Goal: Task Accomplishment & Management: Manage account settings

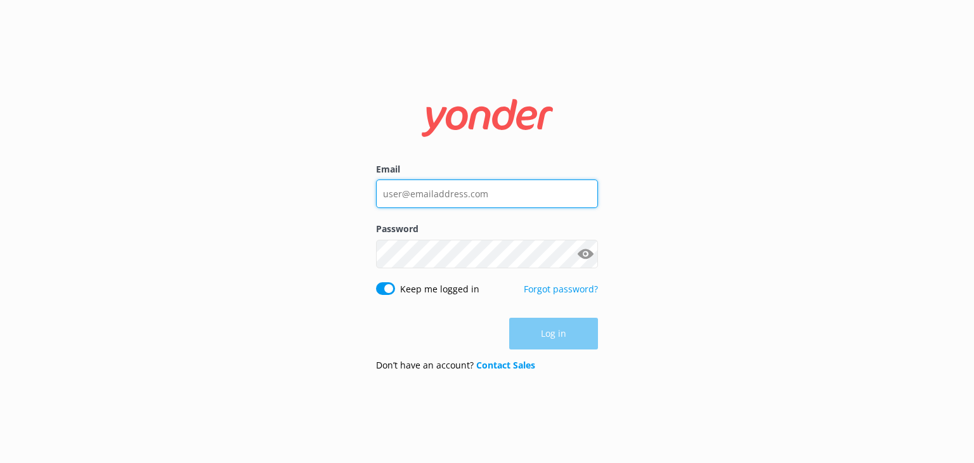
type input "[PERSON_NAME][EMAIL_ADDRESS][DOMAIN_NAME]"
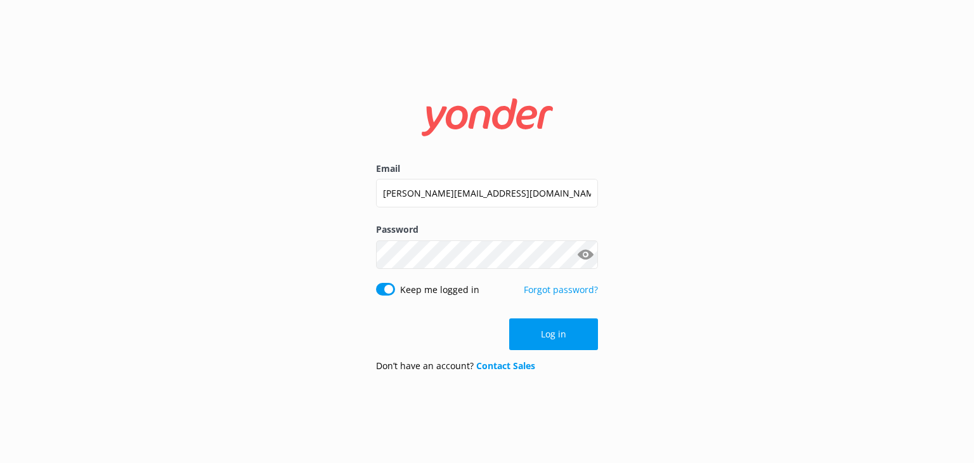
click at [525, 345] on div "Log in" at bounding box center [487, 334] width 222 height 32
click at [525, 345] on button "Log in" at bounding box center [553, 334] width 89 height 32
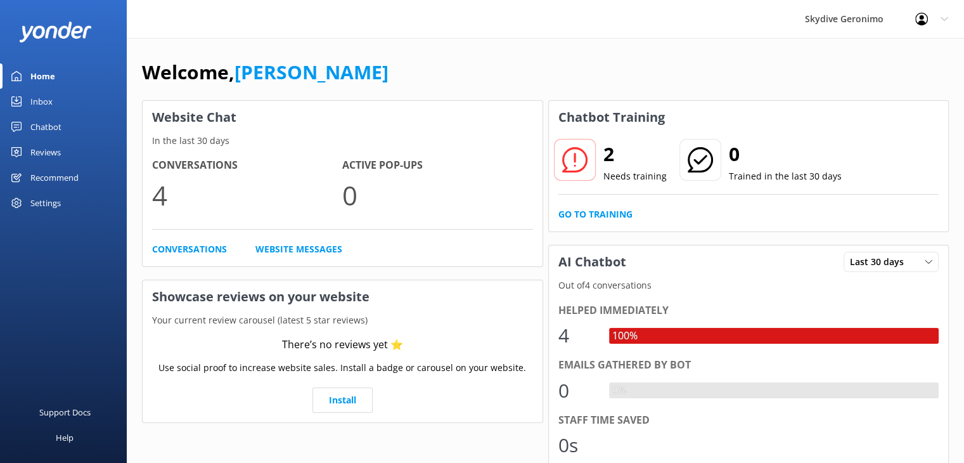
click at [42, 80] on div "Home" at bounding box center [42, 75] width 25 height 25
click at [36, 122] on div "Chatbot" at bounding box center [45, 126] width 31 height 25
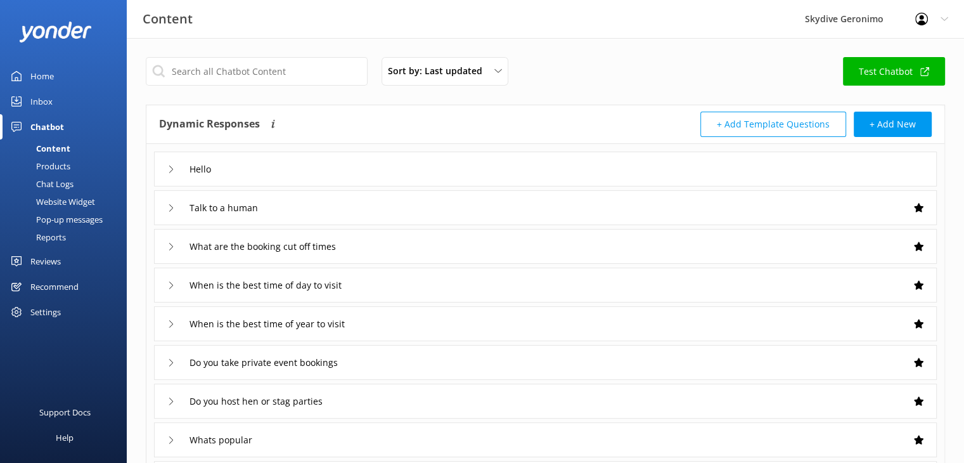
click at [54, 181] on div "Chat Logs" at bounding box center [41, 184] width 66 height 18
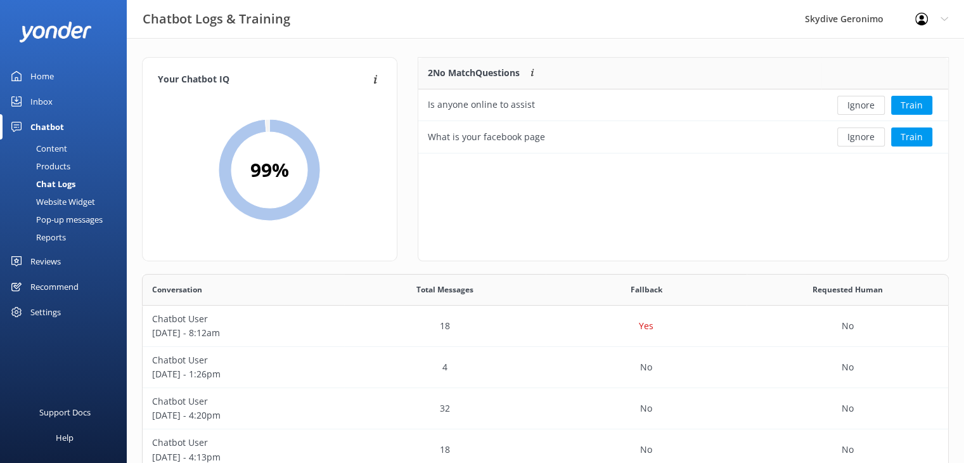
click at [484, 77] on p "2 No Match Questions" at bounding box center [474, 73] width 92 height 14
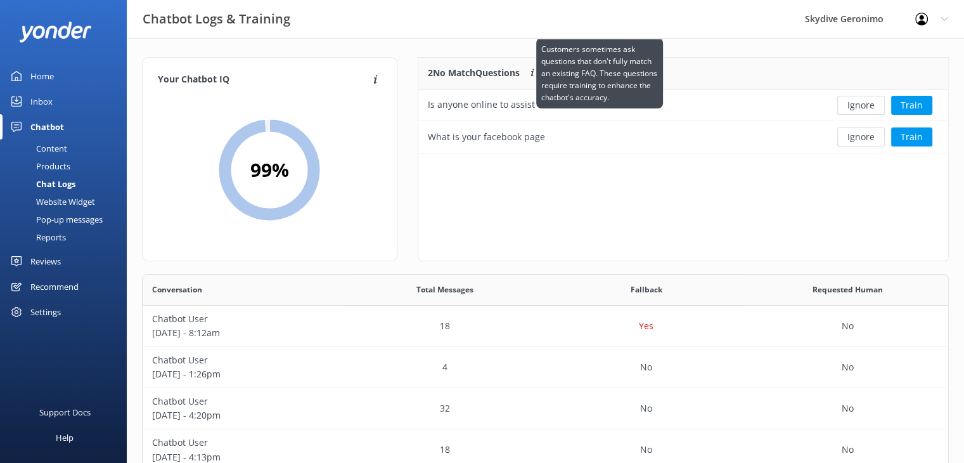
click at [534, 75] on use at bounding box center [532, 73] width 3 height 8
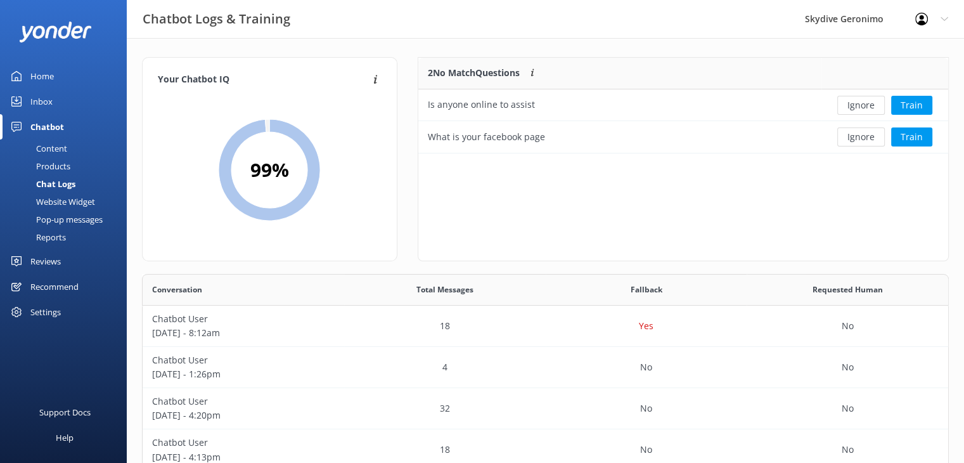
click at [39, 103] on div "Inbox" at bounding box center [41, 101] width 22 height 25
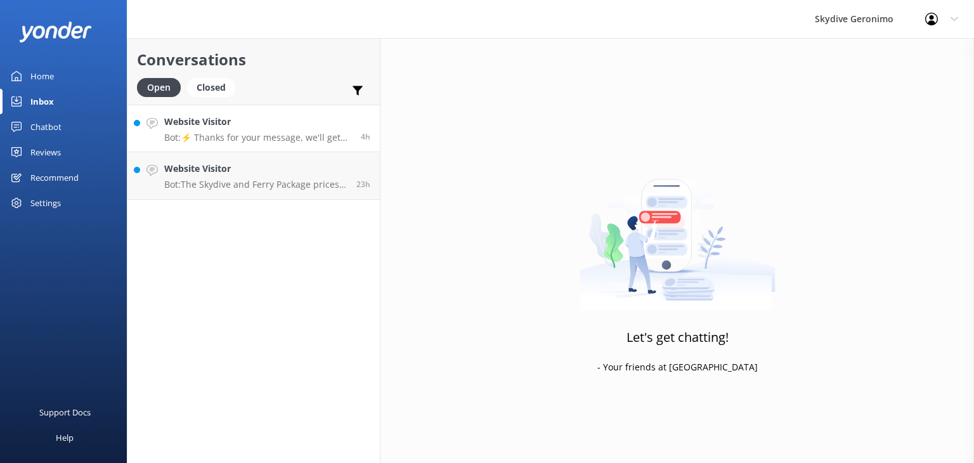
click at [274, 138] on p "Bot: ⚡ Thanks for your message, we'll get back to you as soon as we can. You're…" at bounding box center [257, 137] width 187 height 11
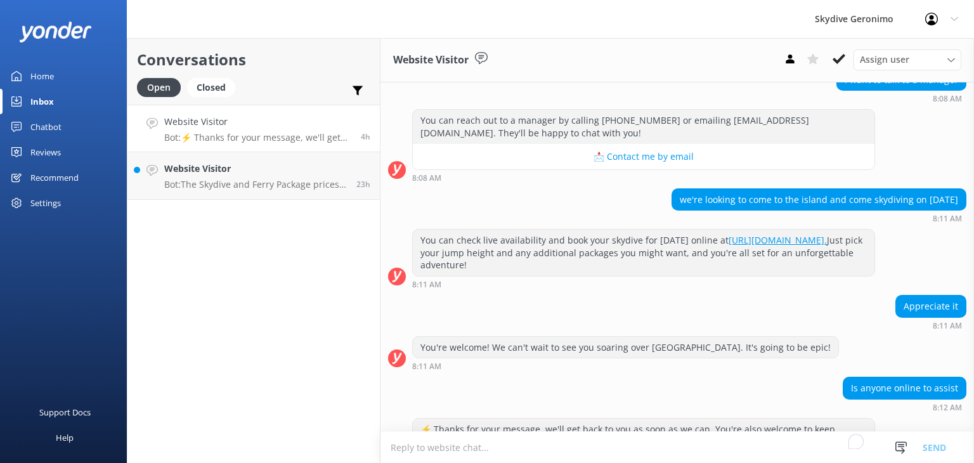
scroll to position [767, 0]
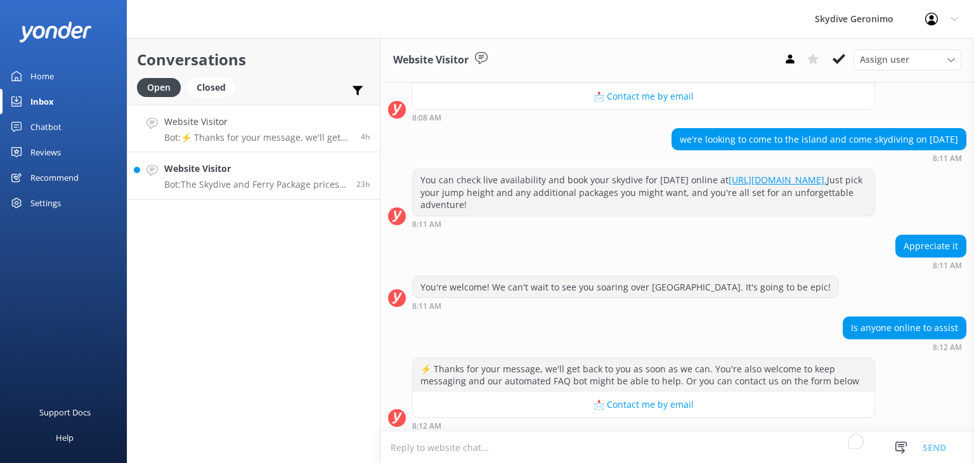
click at [295, 176] on div "Website Visitor Bot: The Skydive and Ferry Package prices start from $502 for t…" at bounding box center [255, 176] width 183 height 28
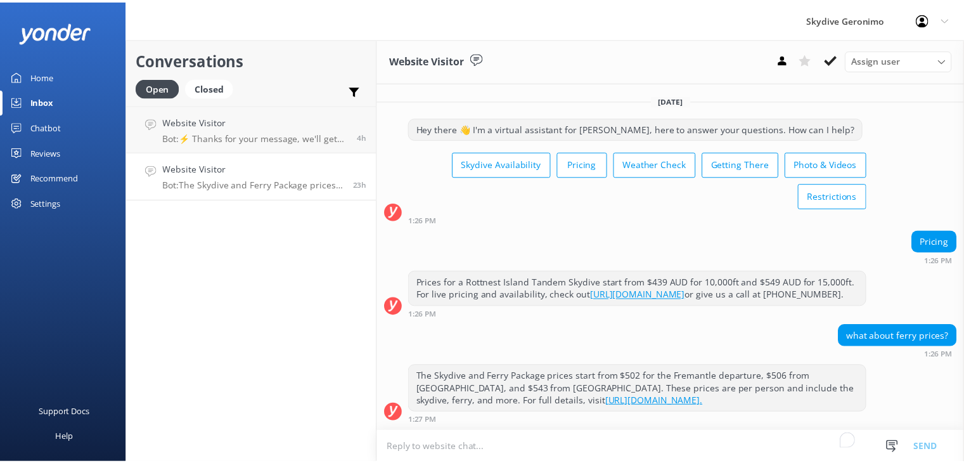
scroll to position [10, 0]
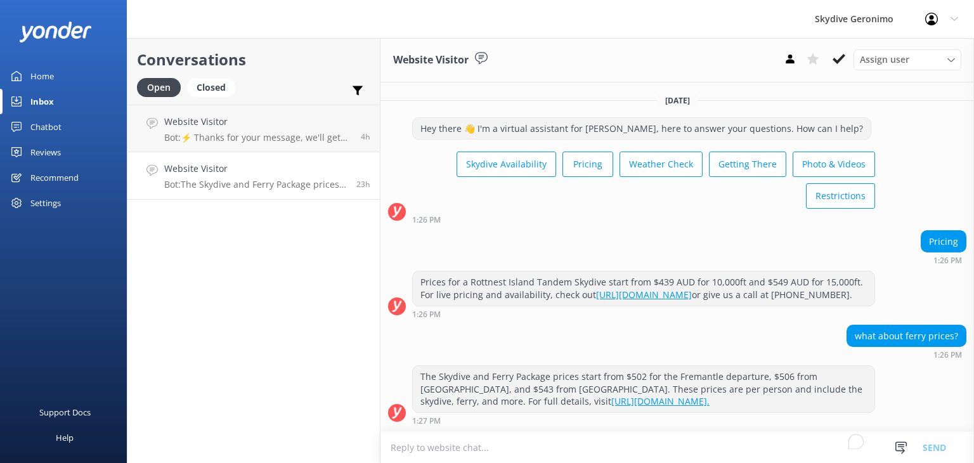
click at [42, 74] on div "Home" at bounding box center [41, 75] width 23 height 25
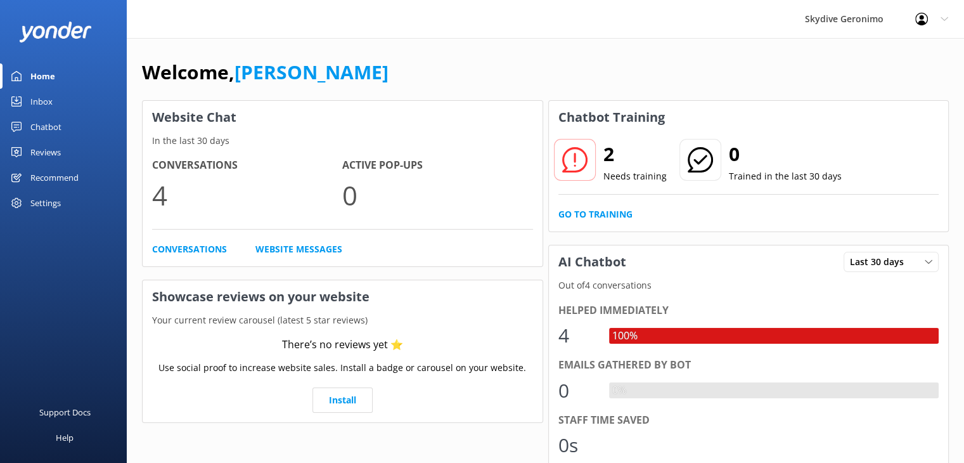
click at [42, 126] on div "Chatbot" at bounding box center [45, 126] width 31 height 25
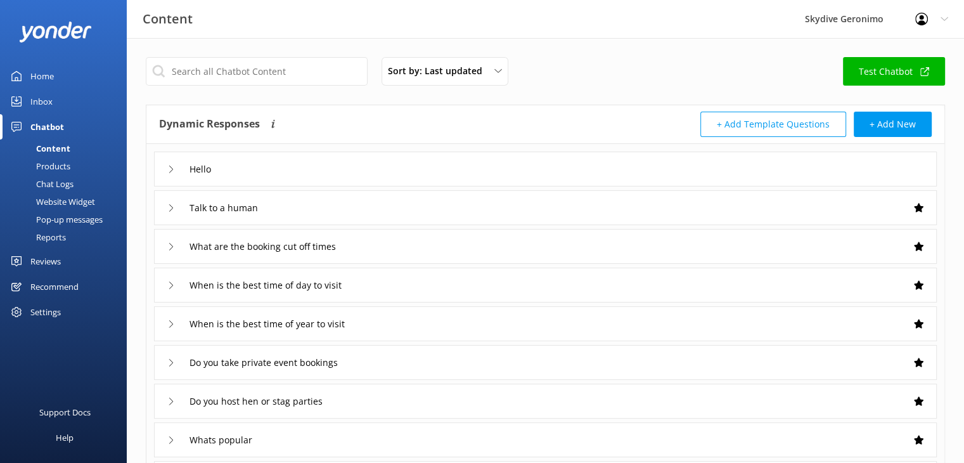
click at [48, 163] on div "Products" at bounding box center [39, 166] width 63 height 18
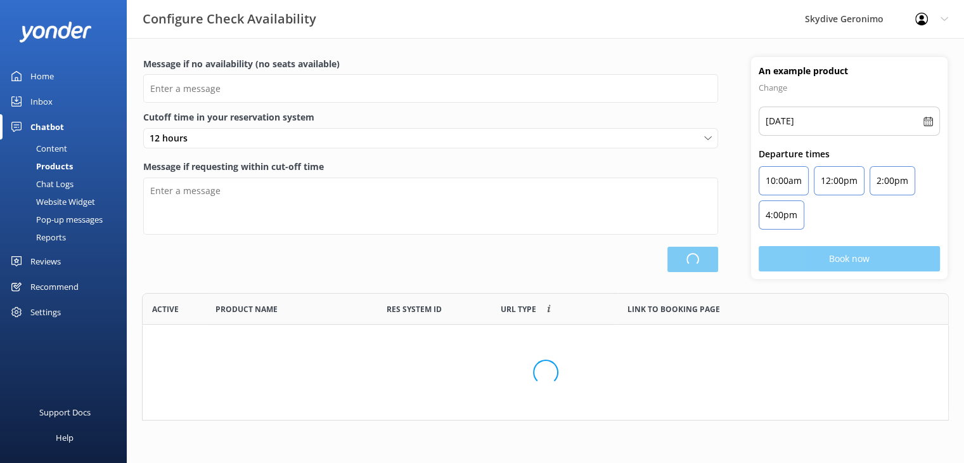
scroll to position [117, 797]
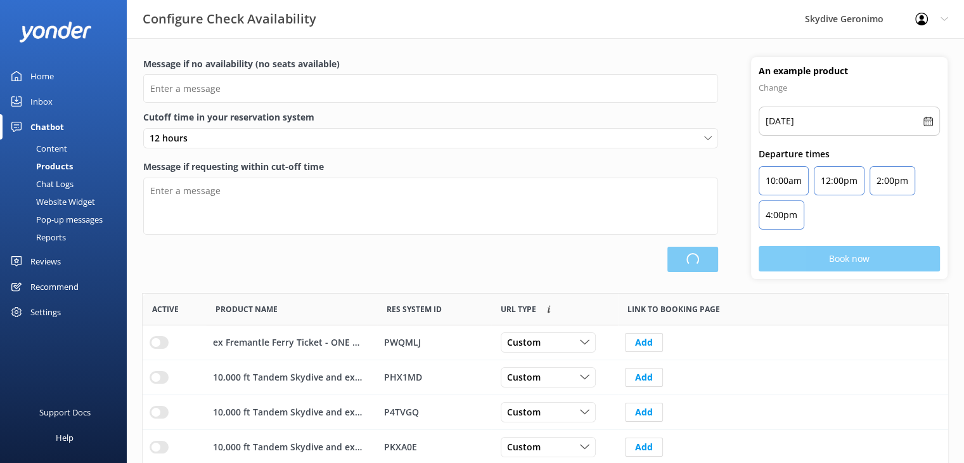
type input "There are no seats available, please check an alternative day"
type textarea "Our online booking system closes {hours} prior to departure. Please contact us …"
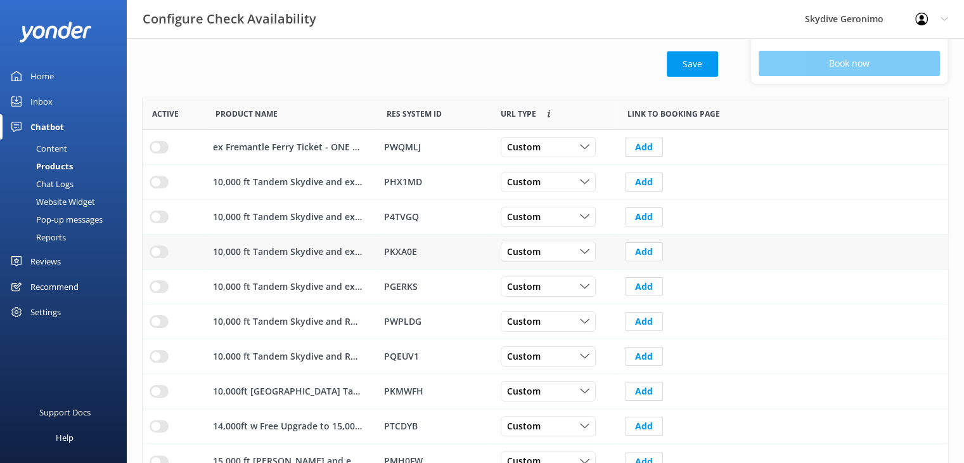
scroll to position [241, 0]
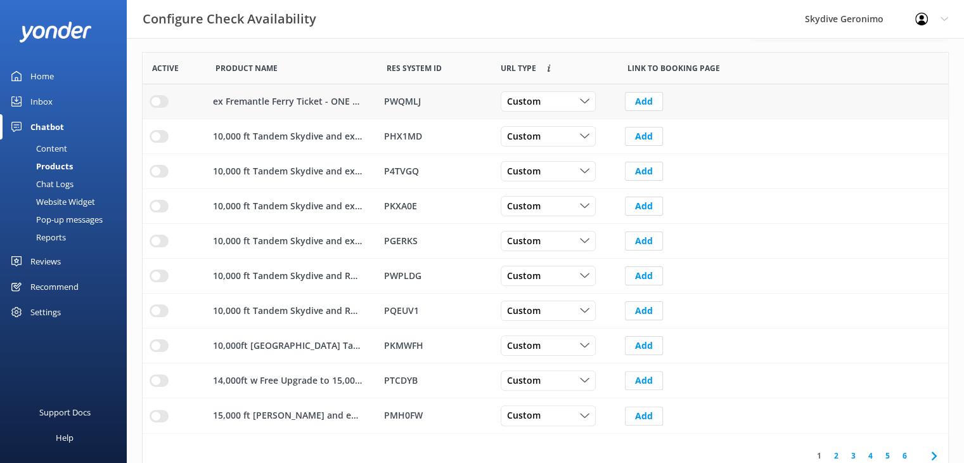
click at [399, 102] on div "PWQMLJ" at bounding box center [434, 101] width 100 height 14
click at [399, 143] on div "PHX1MD" at bounding box center [434, 136] width 114 height 35
click at [396, 344] on div "PKMWFH" at bounding box center [434, 345] width 100 height 14
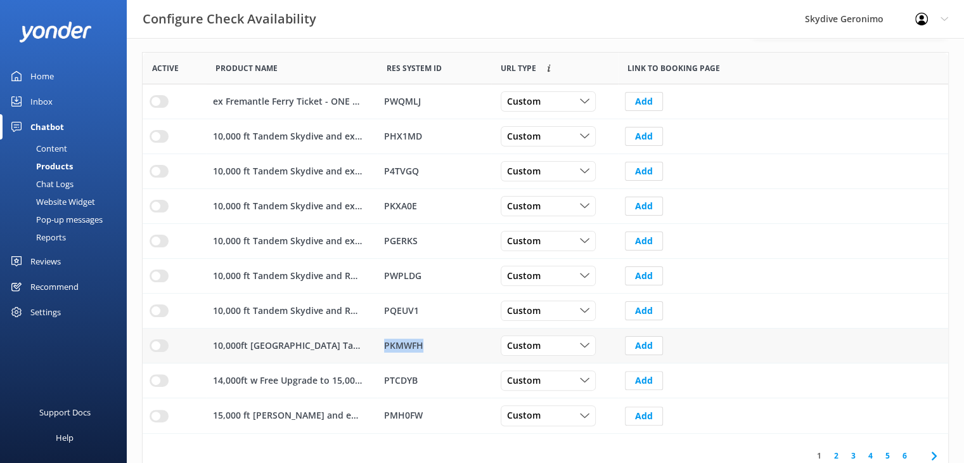
click at [396, 344] on div "PKMWFH" at bounding box center [434, 345] width 100 height 14
click at [267, 179] on div "10,000 ft Tandem Skydive and ex Fremantle Ferry Package Including Handcam Video…" at bounding box center [291, 171] width 171 height 35
click at [286, 168] on p "10,000 ft Tandem Skydive and ex Fremantle Ferry Package Including Handcam Video…" at bounding box center [288, 171] width 150 height 14
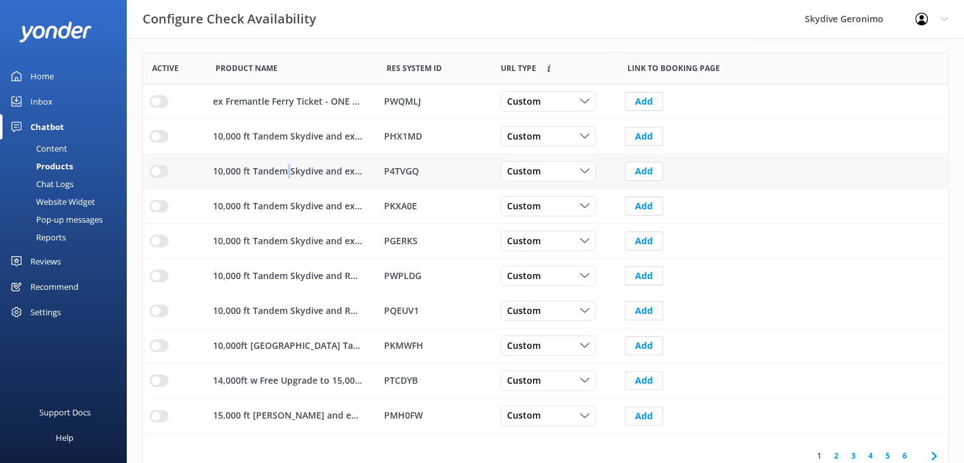
click at [286, 168] on p "10,000 ft Tandem Skydive and ex Fremantle Ferry Package Including Handcam Video…" at bounding box center [288, 171] width 150 height 14
click at [157, 345] on input "row" at bounding box center [159, 345] width 19 height 13
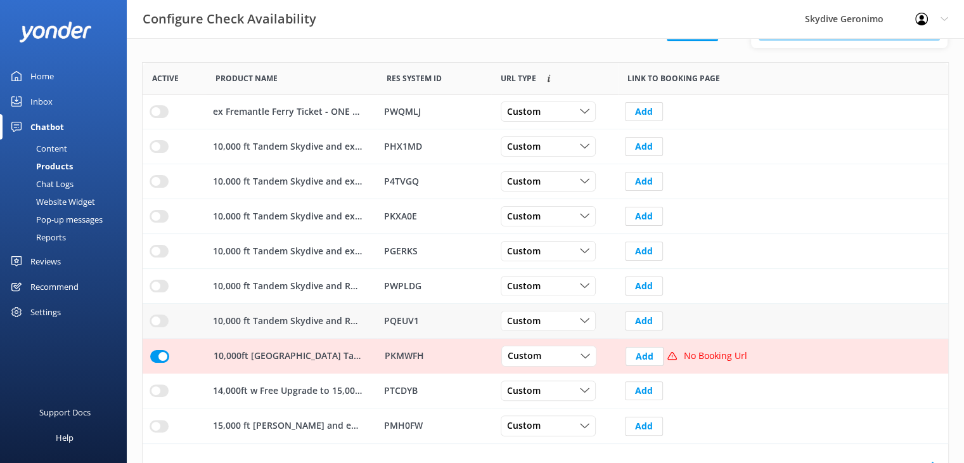
scroll to position [255, 0]
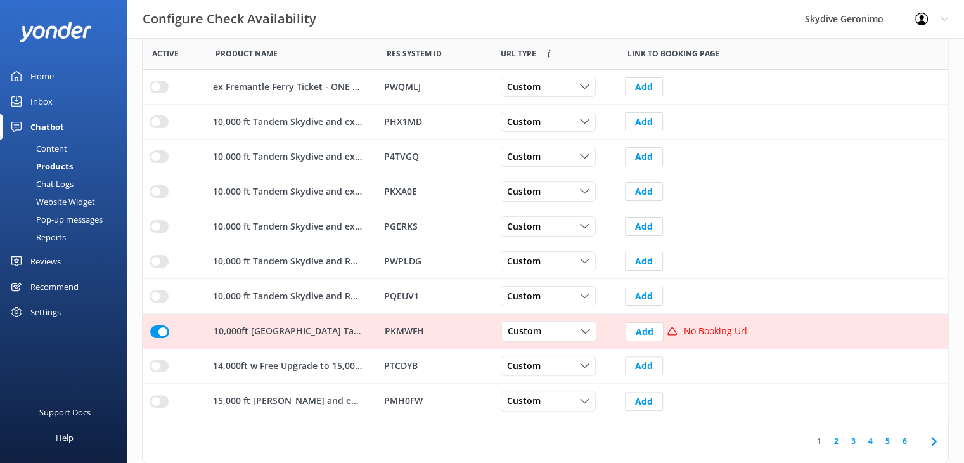
click at [836, 441] on link "2" at bounding box center [836, 441] width 17 height 12
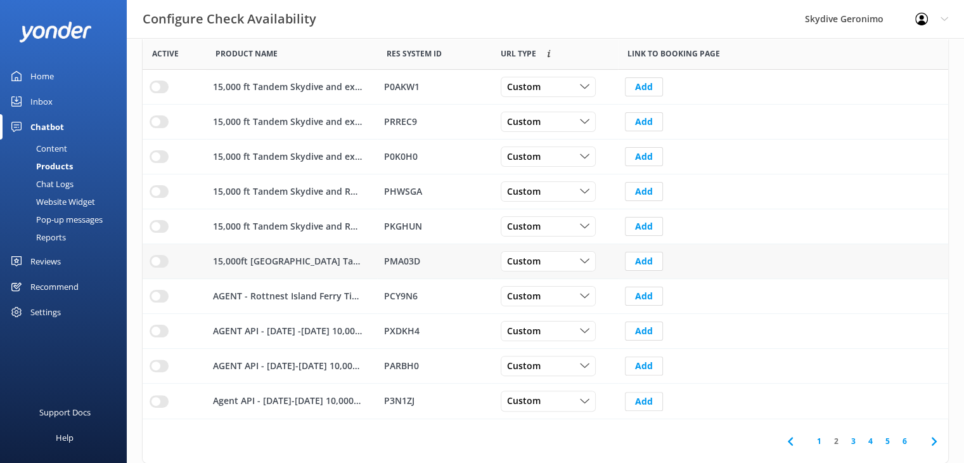
click at [160, 259] on input "row" at bounding box center [159, 261] width 19 height 13
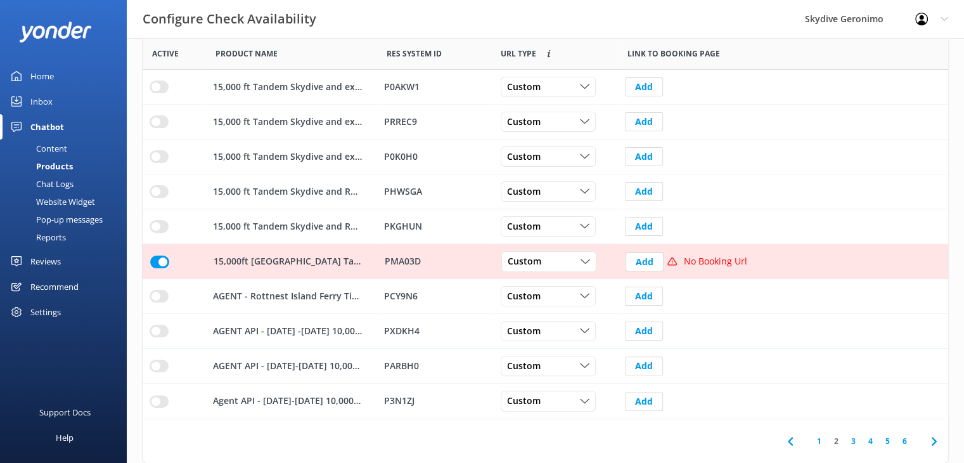
click at [818, 441] on link "1" at bounding box center [819, 441] width 17 height 12
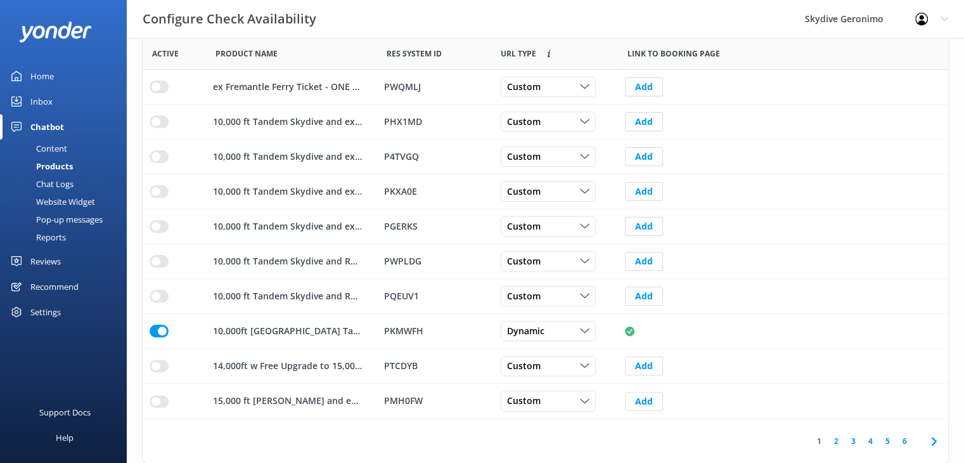
click at [853, 441] on link "3" at bounding box center [853, 441] width 17 height 12
click at [873, 442] on link "4" at bounding box center [870, 441] width 17 height 12
click at [891, 442] on link "5" at bounding box center [887, 441] width 17 height 12
click at [160, 399] on input "row" at bounding box center [159, 401] width 19 height 13
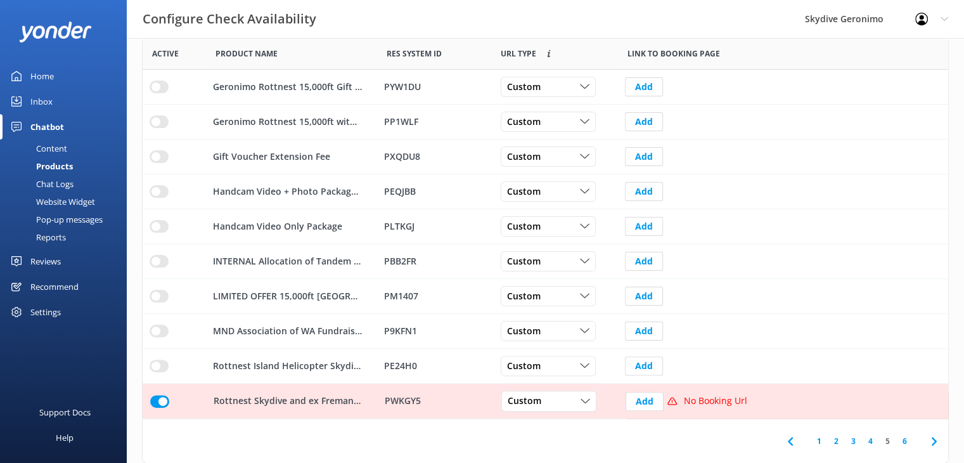
click at [905, 441] on link "6" at bounding box center [904, 441] width 17 height 12
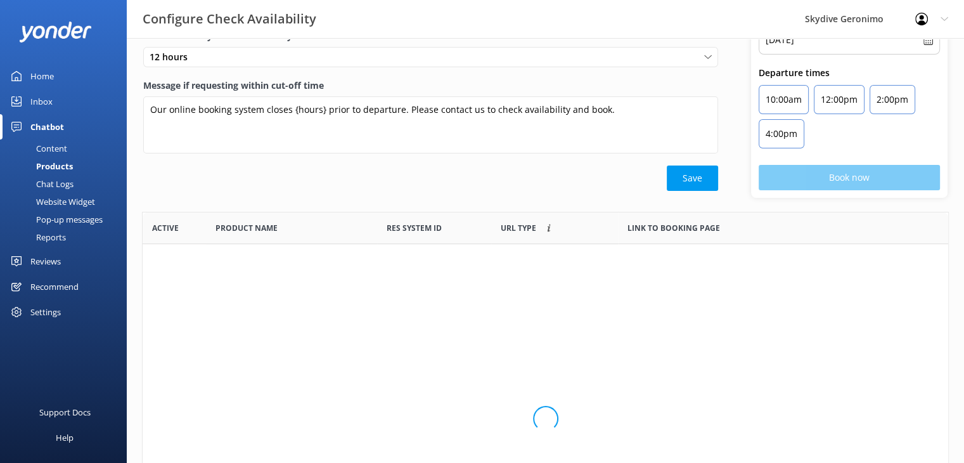
scroll to position [197, 796]
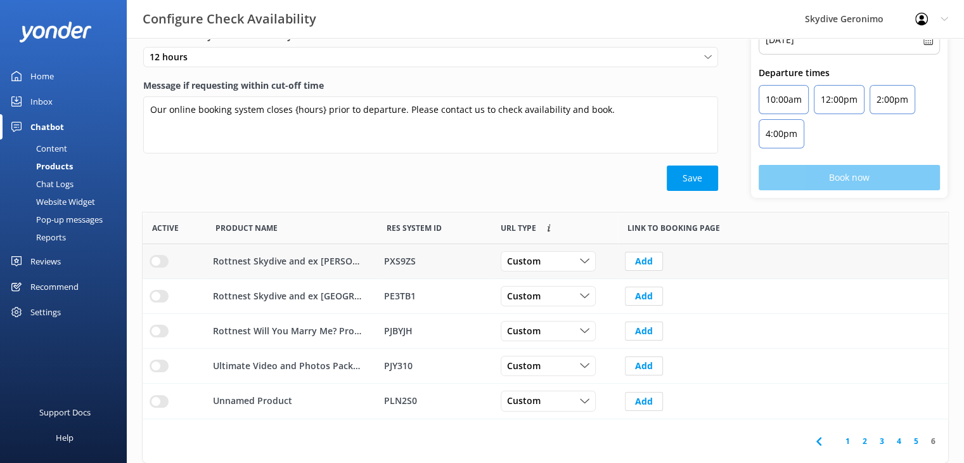
click at [157, 259] on input "row" at bounding box center [159, 261] width 19 height 13
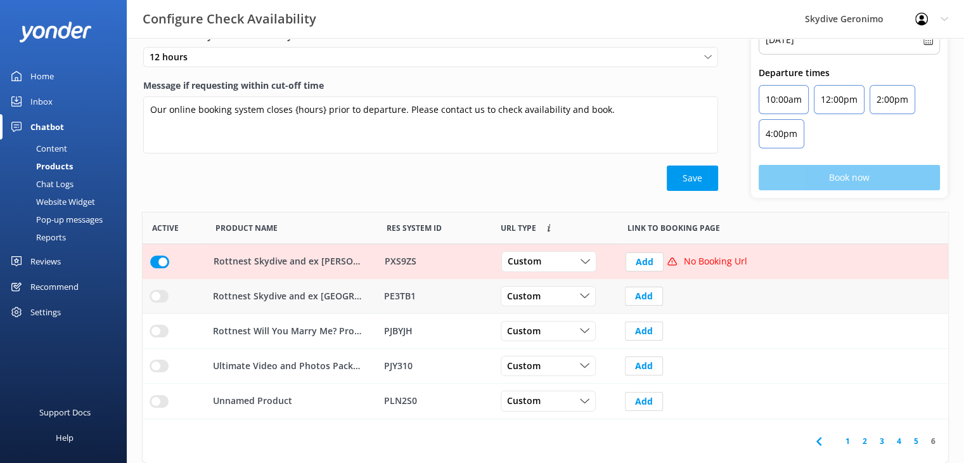
click at [154, 296] on input "row" at bounding box center [159, 296] width 19 height 13
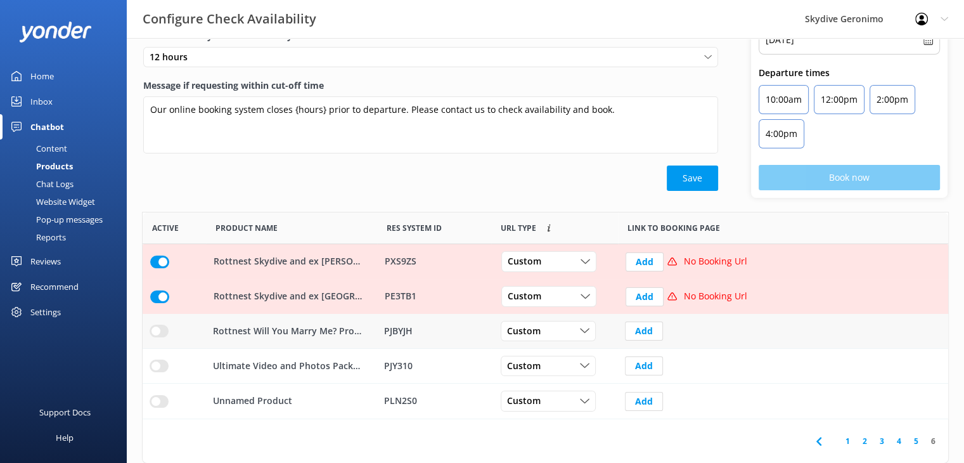
click at [157, 333] on input "row" at bounding box center [159, 331] width 19 height 13
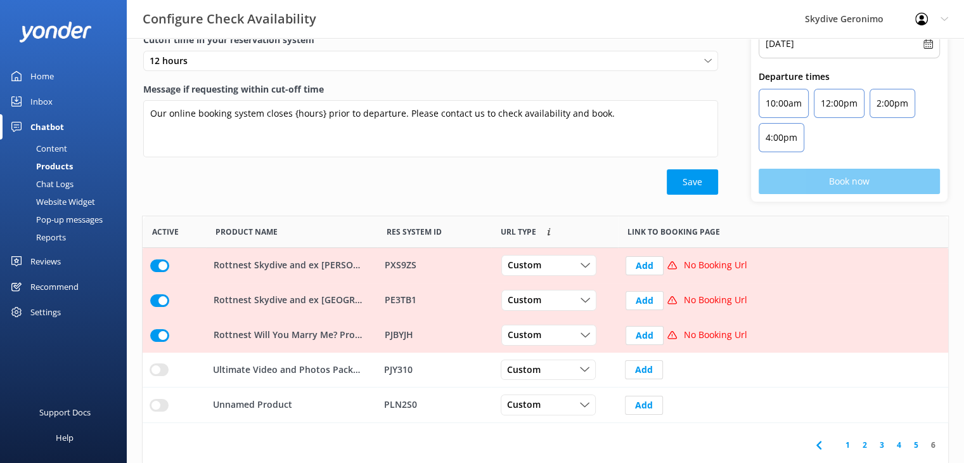
scroll to position [81, 0]
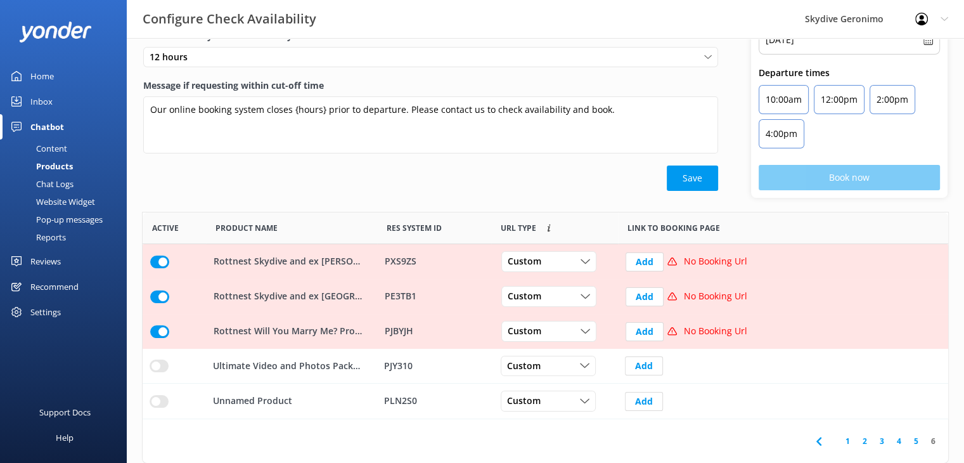
click at [41, 311] on div "Settings" at bounding box center [45, 311] width 30 height 25
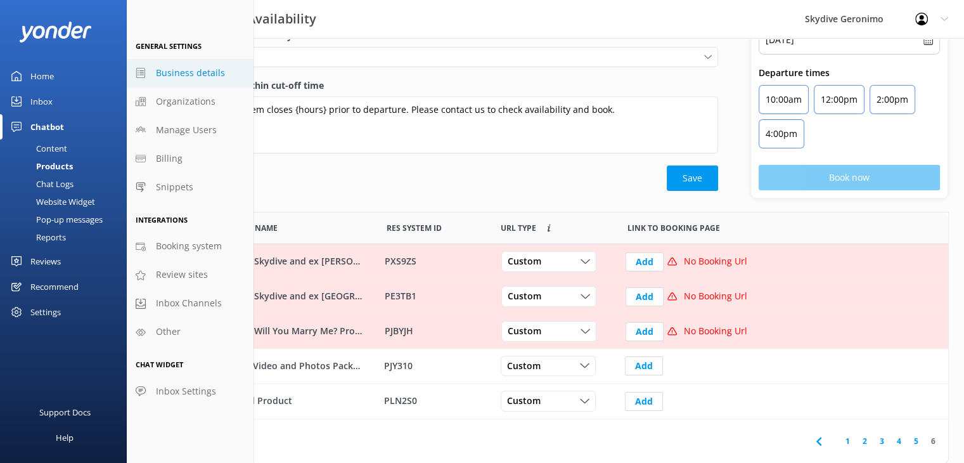
click at [180, 74] on span "Business details" at bounding box center [190, 73] width 69 height 14
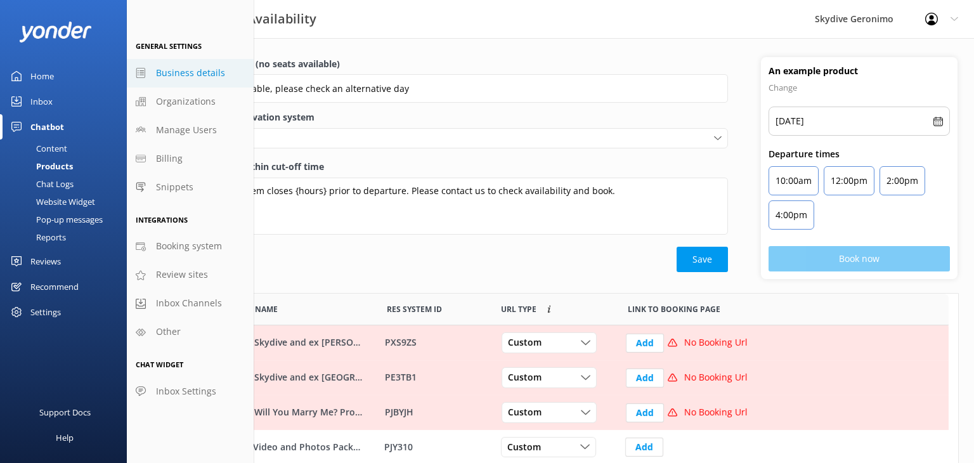
select select "[GEOGRAPHIC_DATA]/[GEOGRAPHIC_DATA]"
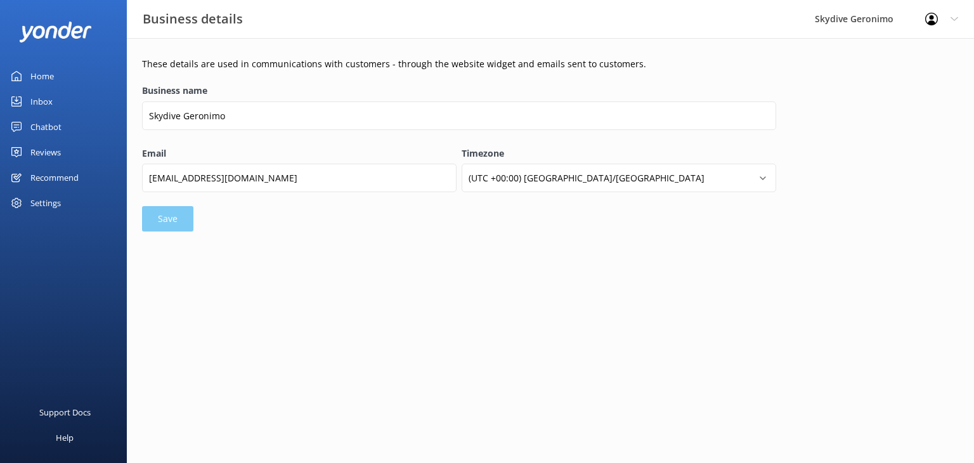
click at [936, 22] on use at bounding box center [931, 19] width 13 height 13
click at [908, 53] on link "Profile Settings" at bounding box center [910, 54] width 127 height 32
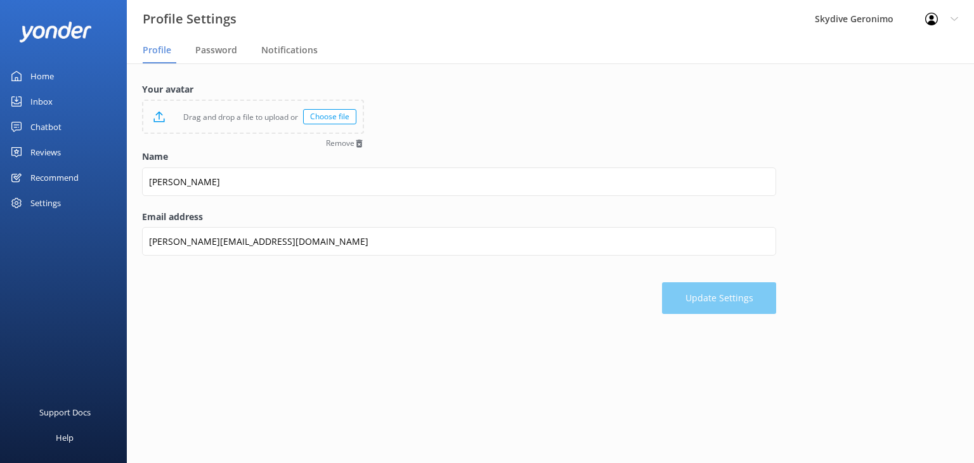
click at [948, 18] on div "Profile Settings Logout" at bounding box center [941, 19] width 65 height 38
click at [292, 50] on span "Notifications" at bounding box center [289, 50] width 56 height 13
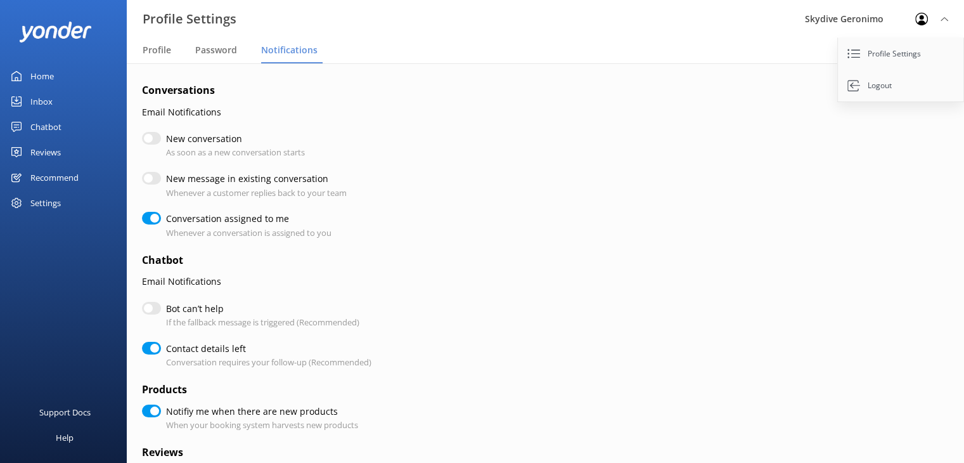
checkbox input "true"
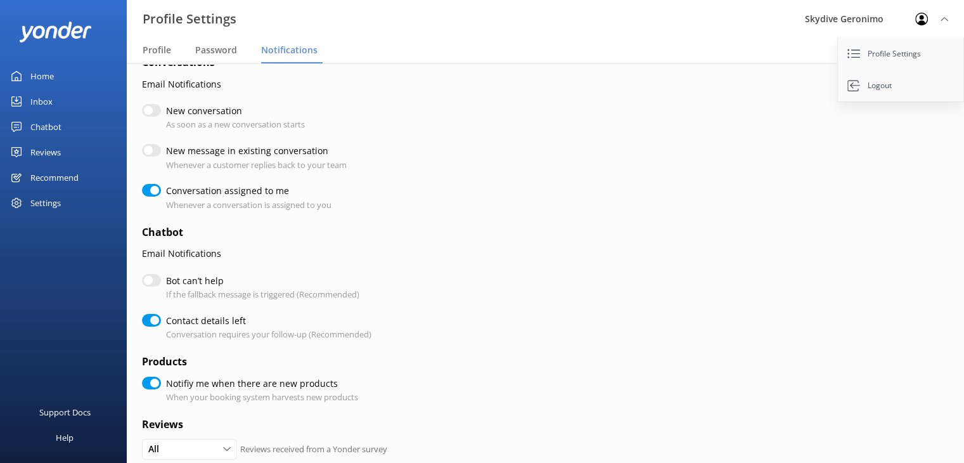
checkbox input "true"
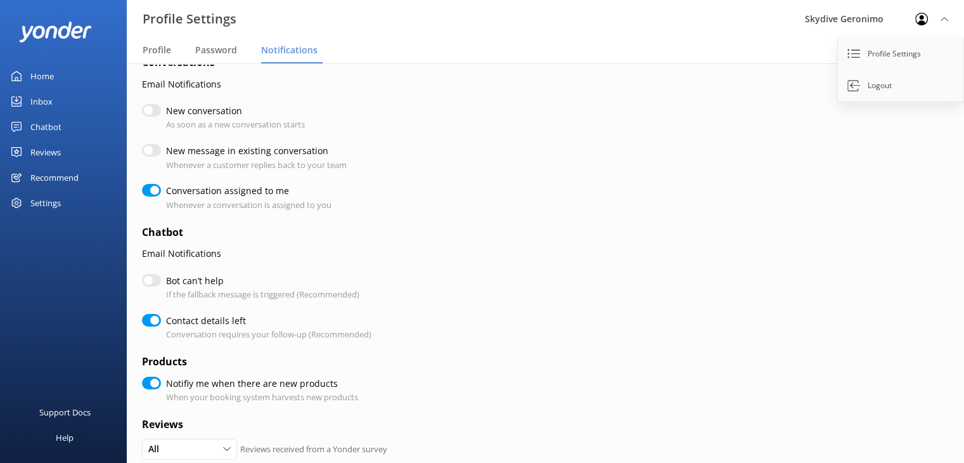
checkbox input "true"
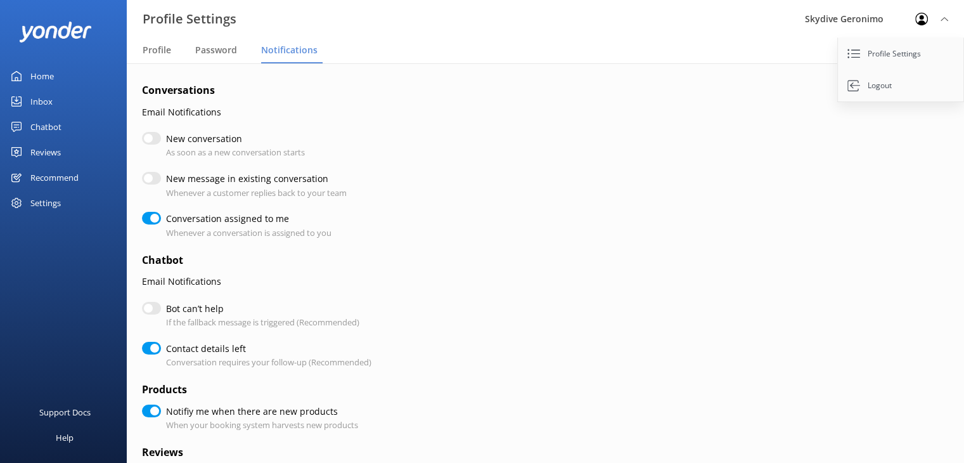
checkbox input "true"
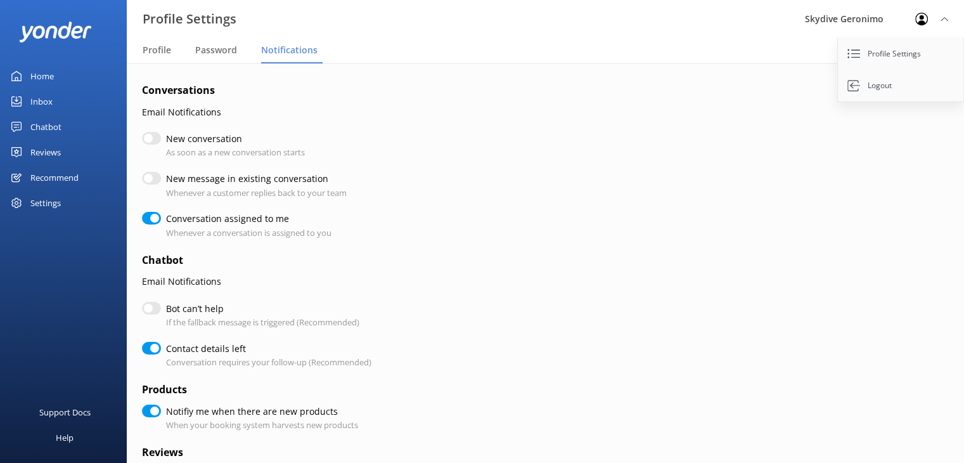
checkbox input "true"
click at [46, 201] on div "Settings" at bounding box center [45, 202] width 30 height 25
checkbox input "true"
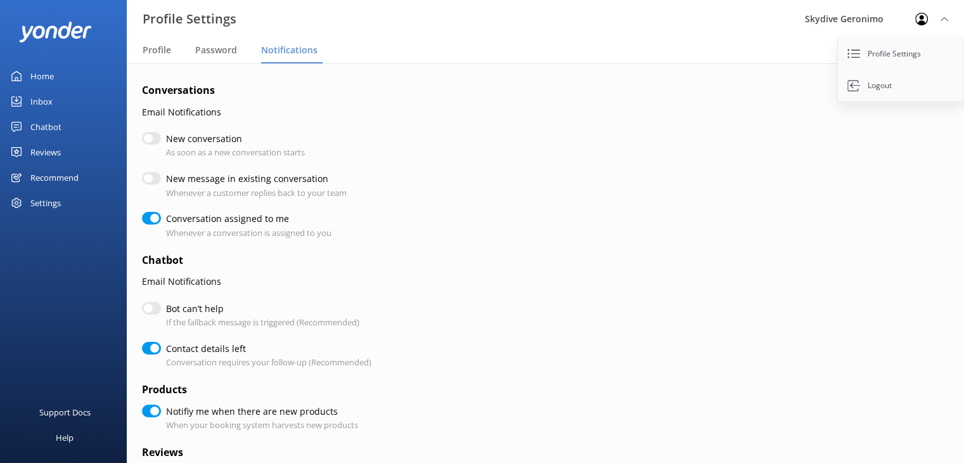
checkbox input "true"
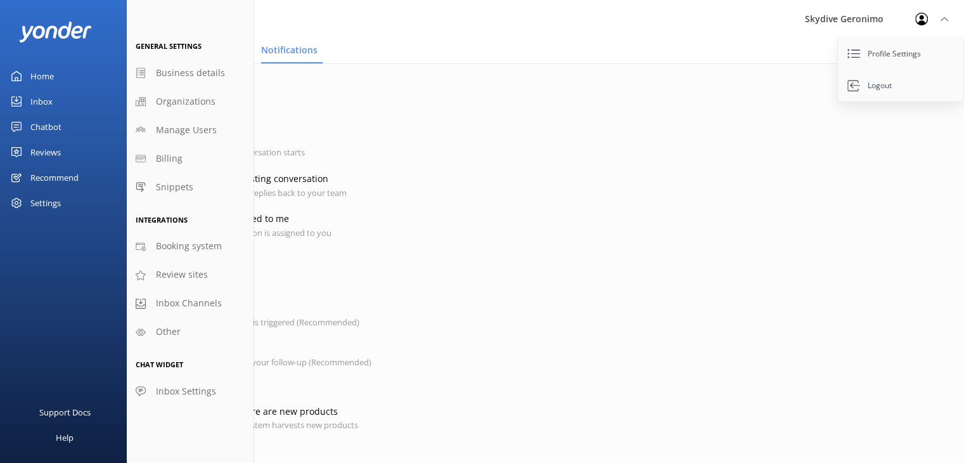
click at [49, 176] on div "Recommend" at bounding box center [54, 177] width 48 height 25
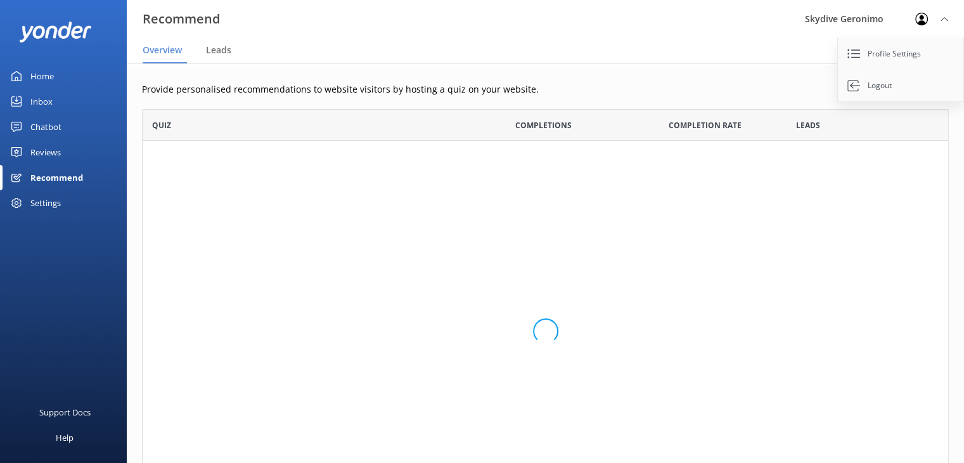
scroll to position [403, 797]
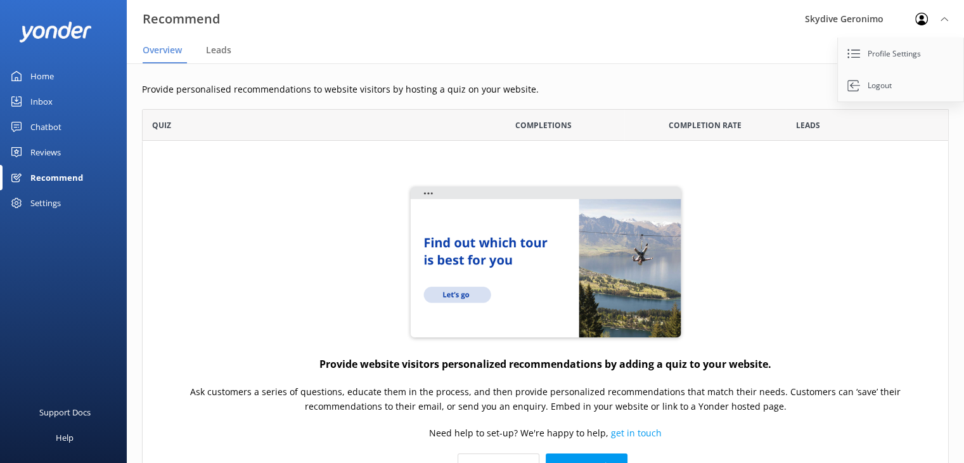
click at [48, 154] on div "Reviews" at bounding box center [45, 151] width 30 height 25
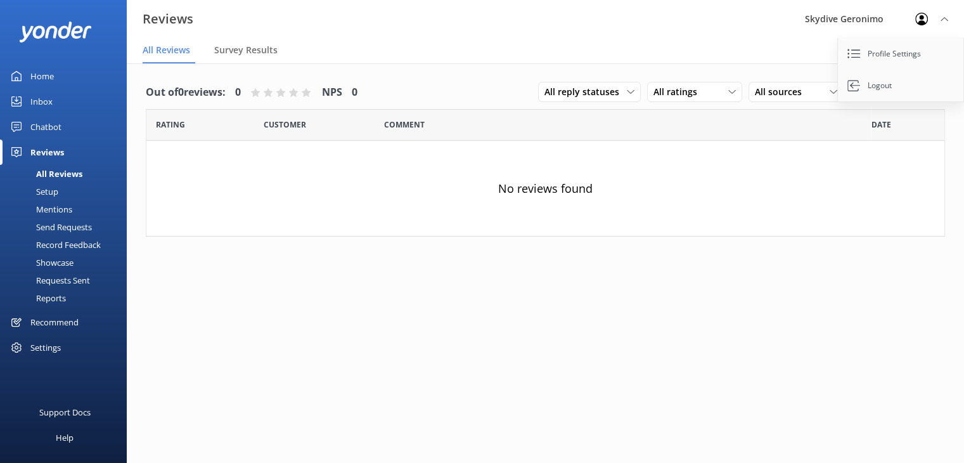
click at [46, 127] on div "Chatbot" at bounding box center [45, 126] width 31 height 25
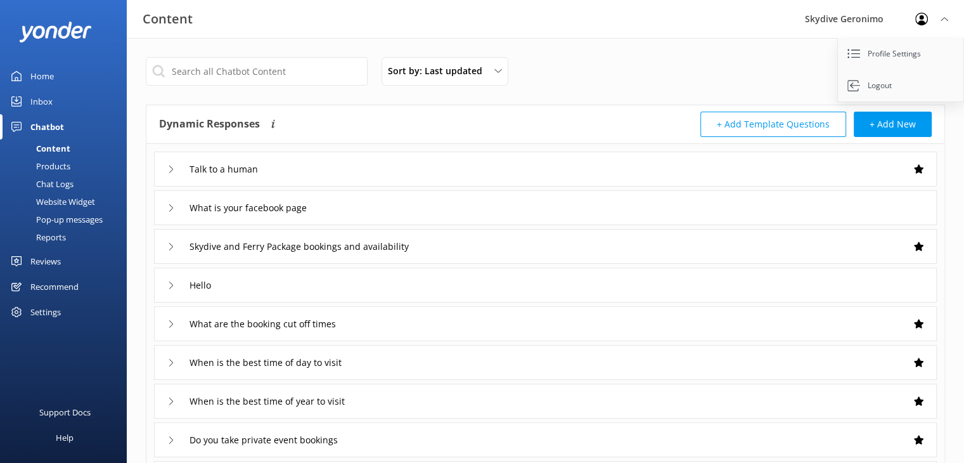
click at [38, 100] on div "Inbox" at bounding box center [41, 101] width 22 height 25
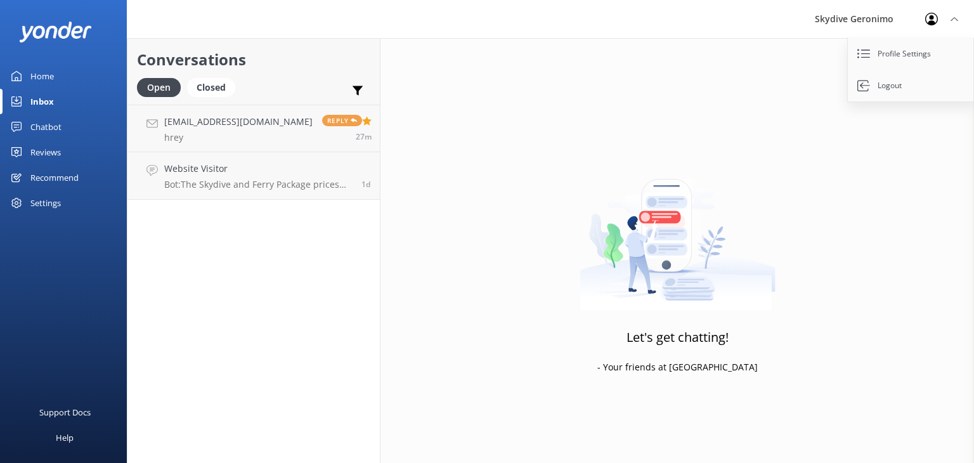
click at [49, 125] on div "Chatbot" at bounding box center [45, 126] width 31 height 25
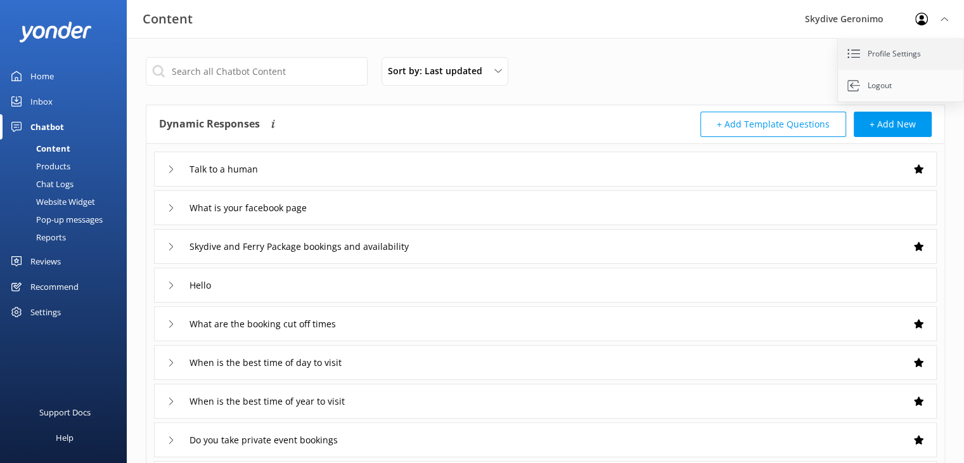
click at [903, 56] on link "Profile Settings" at bounding box center [901, 54] width 127 height 32
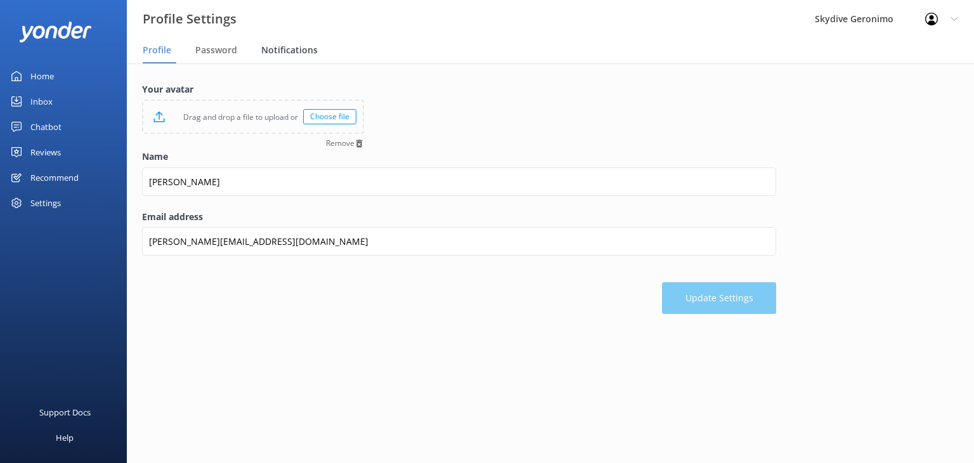
click at [279, 55] on span "Notifications" at bounding box center [289, 50] width 56 height 13
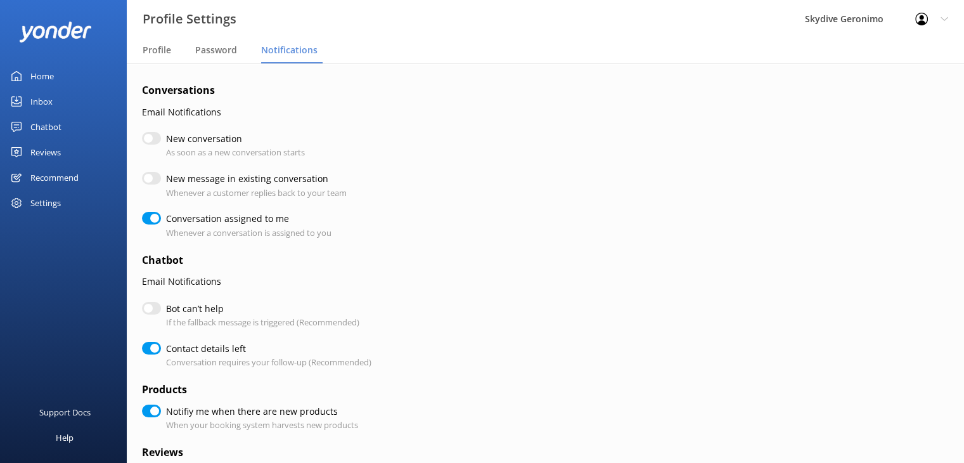
checkbox input "true"
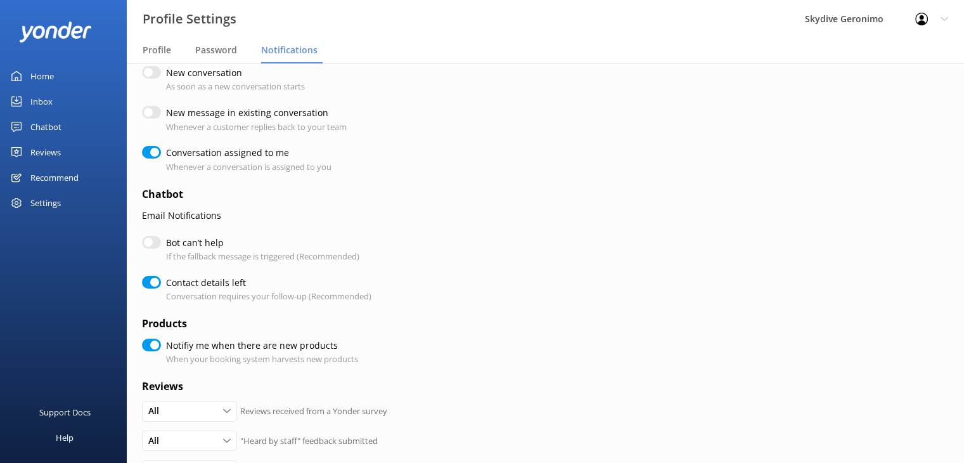
click at [153, 152] on input "Conversation assigned to me" at bounding box center [151, 152] width 19 height 13
checkbox input "false"
checkbox input "true"
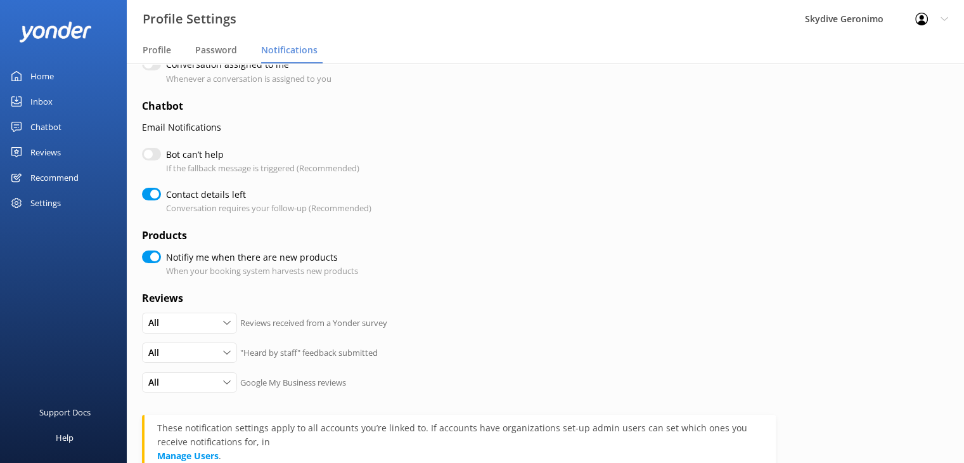
scroll to position [155, 0]
click at [149, 195] on input "Contact details left" at bounding box center [151, 193] width 19 height 13
checkbox input "false"
checkbox input "true"
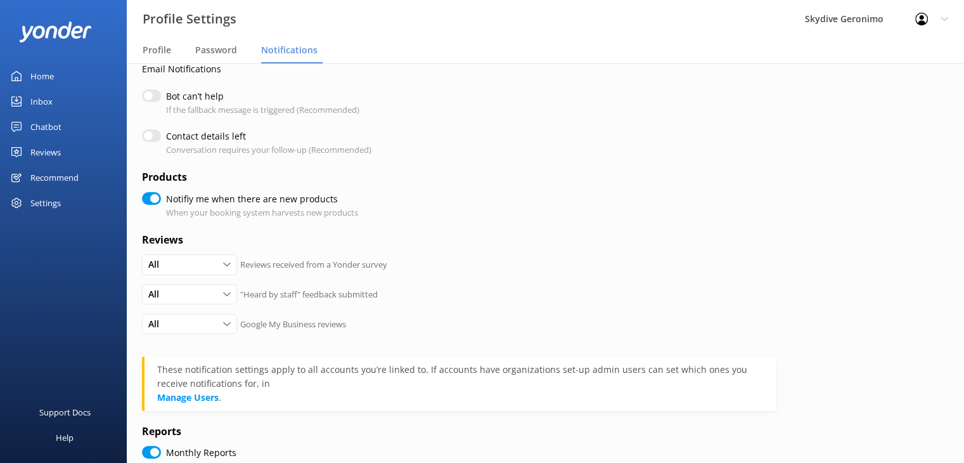
scroll to position [213, 0]
click at [145, 196] on input "Notifiy me when there are new products" at bounding box center [151, 197] width 19 height 13
checkbox input "false"
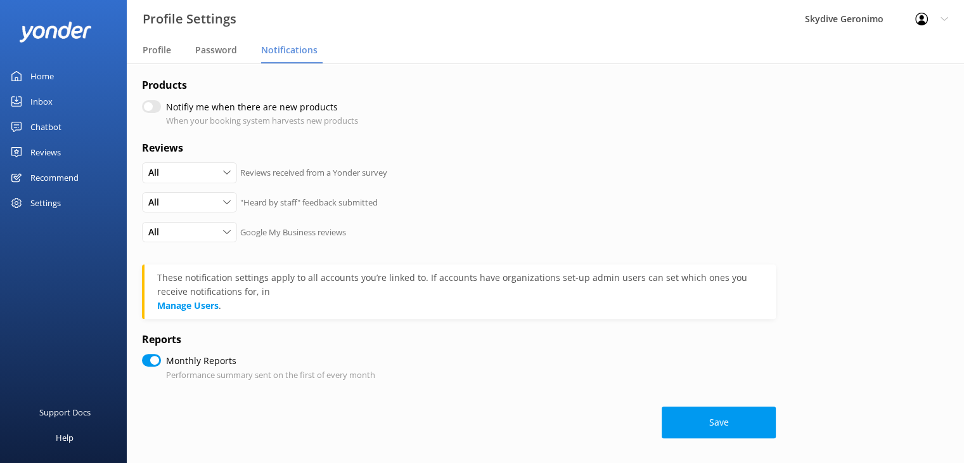
scroll to position [306, 0]
click at [703, 422] on button "Save" at bounding box center [719, 422] width 114 height 32
checkbox input "true"
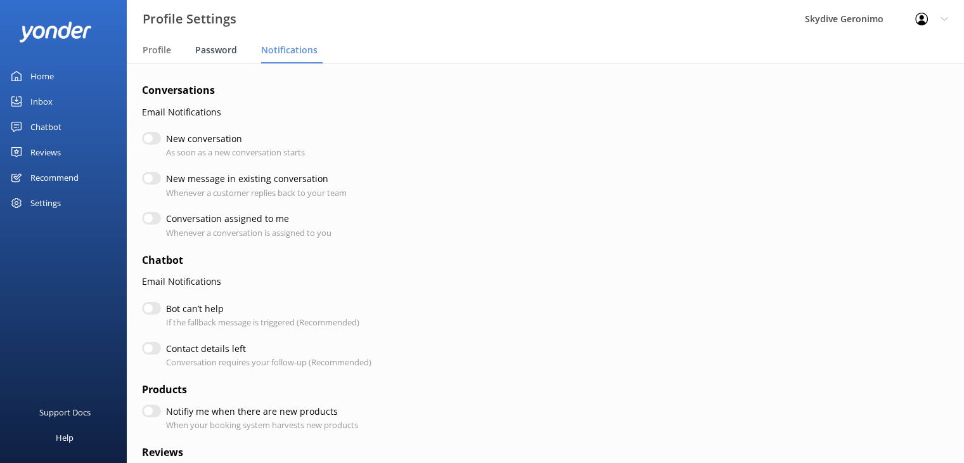
click at [214, 50] on span "Password" at bounding box center [216, 50] width 42 height 13
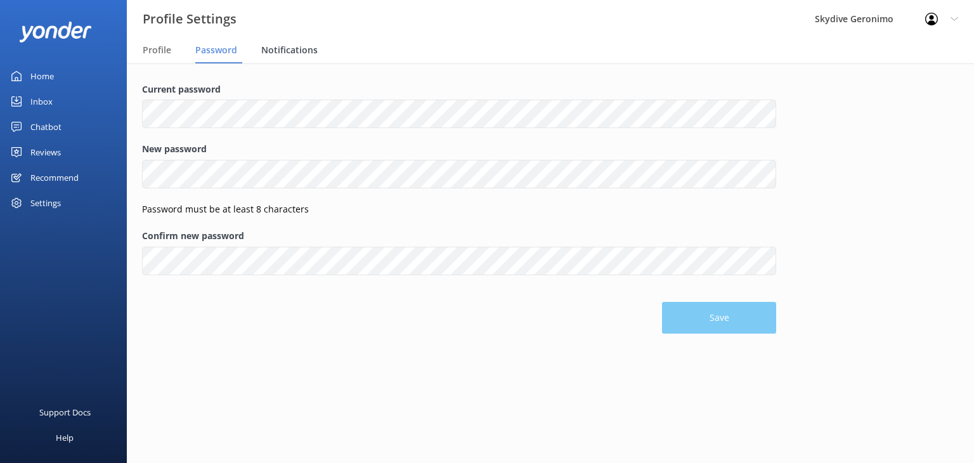
click at [280, 48] on span "Notifications" at bounding box center [289, 50] width 56 height 13
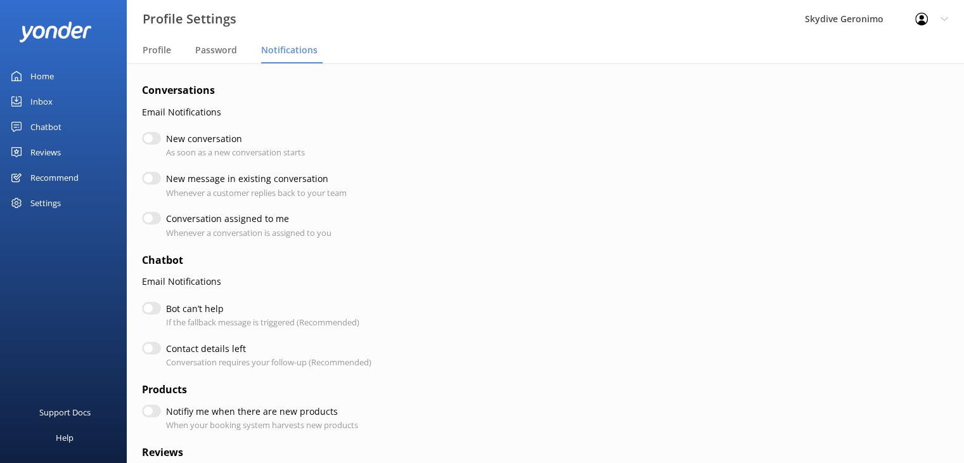
checkbox input "false"
checkbox input "true"
click at [154, 50] on span "Profile" at bounding box center [157, 50] width 29 height 13
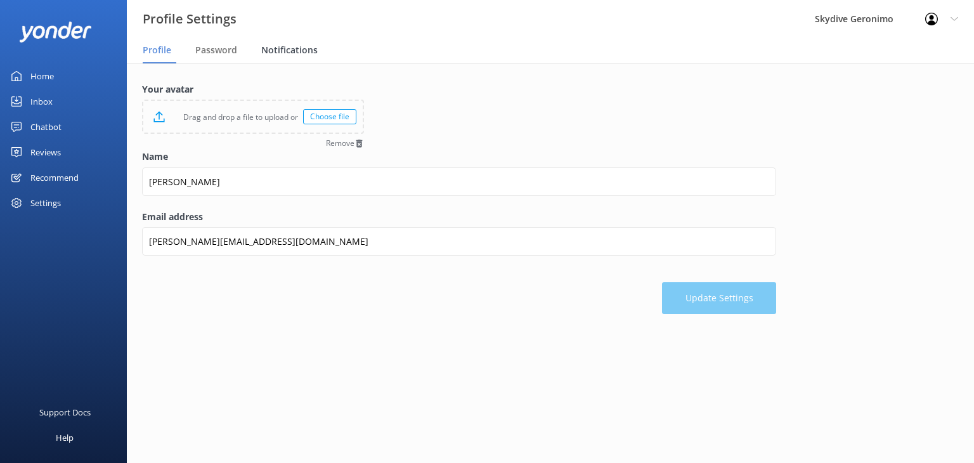
click at [280, 51] on span "Notifications" at bounding box center [289, 50] width 56 height 13
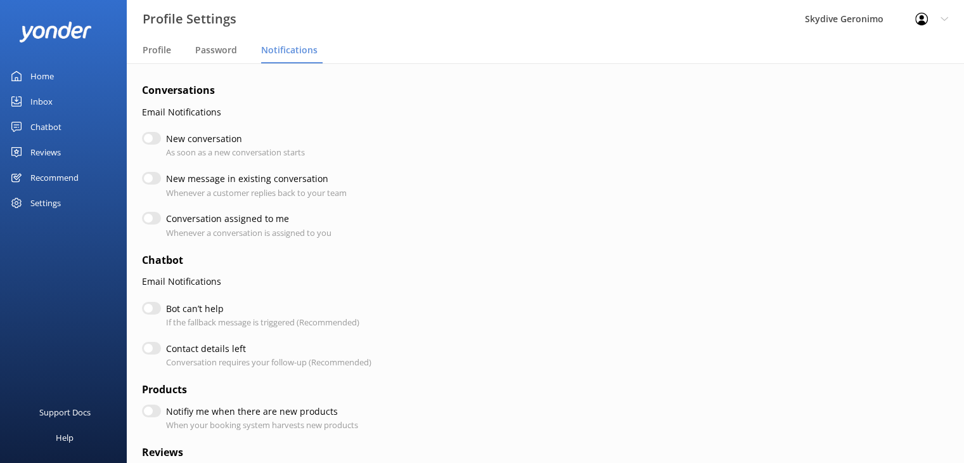
click at [54, 203] on div "Settings" at bounding box center [45, 202] width 30 height 25
checkbox input "true"
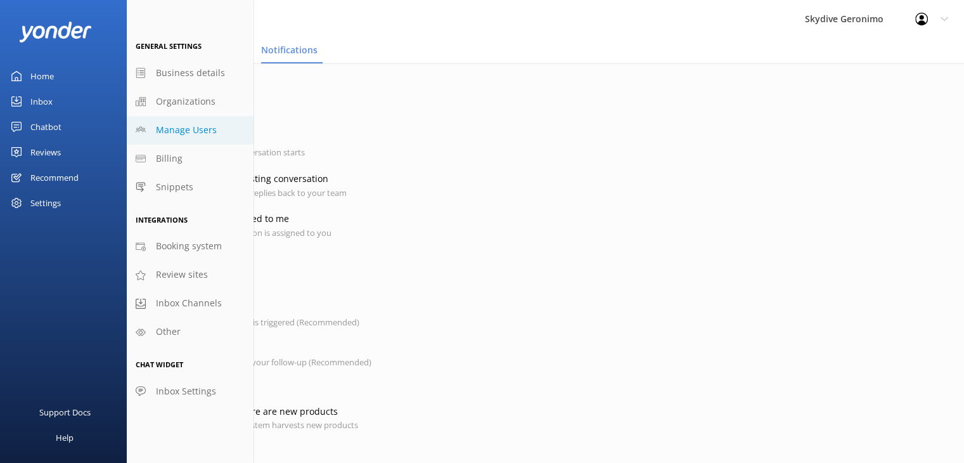
click at [184, 127] on span "Manage Users" at bounding box center [186, 130] width 61 height 14
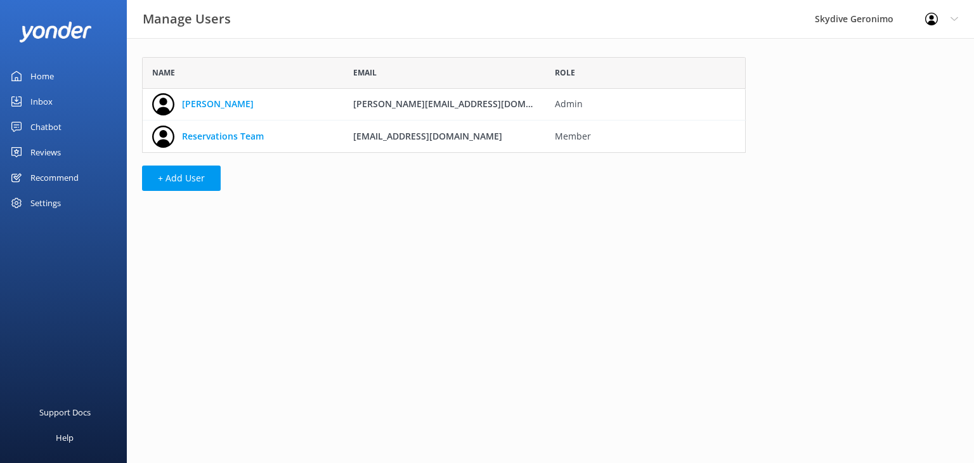
scroll to position [86, 593]
click at [213, 136] on link "Reservations Team" at bounding box center [223, 136] width 82 height 14
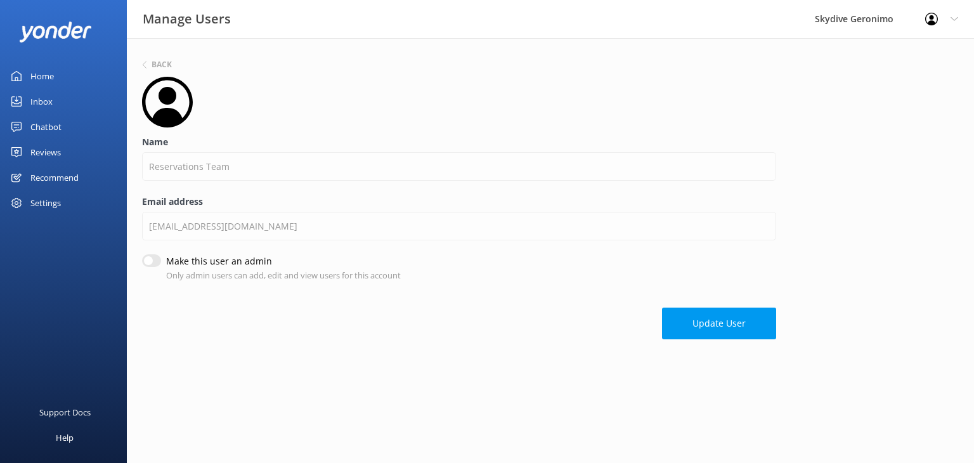
click at [952, 20] on icon at bounding box center [954, 19] width 8 height 8
click at [890, 84] on link "Logout" at bounding box center [910, 86] width 127 height 32
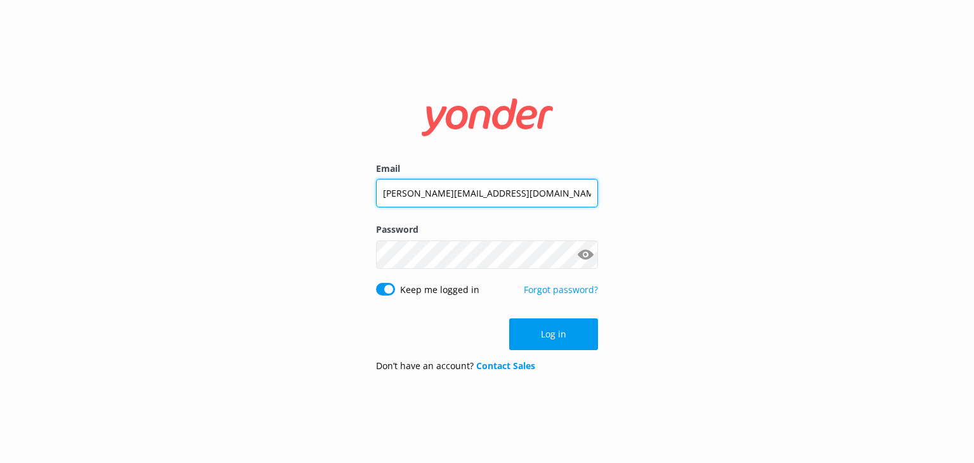
click at [535, 188] on input "[PERSON_NAME][EMAIL_ADDRESS][DOMAIN_NAME]" at bounding box center [487, 193] width 222 height 29
click at [390, 193] on input "[PERSON_NAME][EMAIL_ADDRESS][DOMAIN_NAME]" at bounding box center [487, 193] width 222 height 29
type input "[EMAIL_ADDRESS][DOMAIN_NAME]"
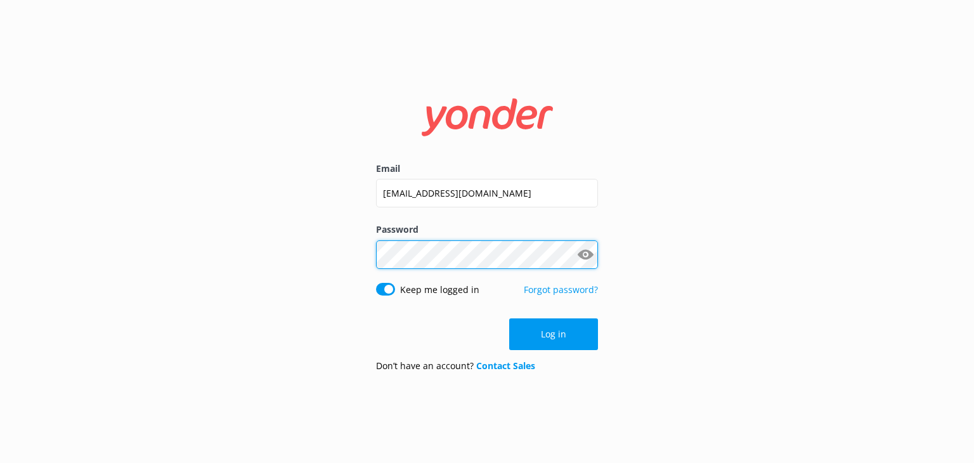
click button "Log in" at bounding box center [553, 334] width 89 height 32
